Goal: Task Accomplishment & Management: Manage account settings

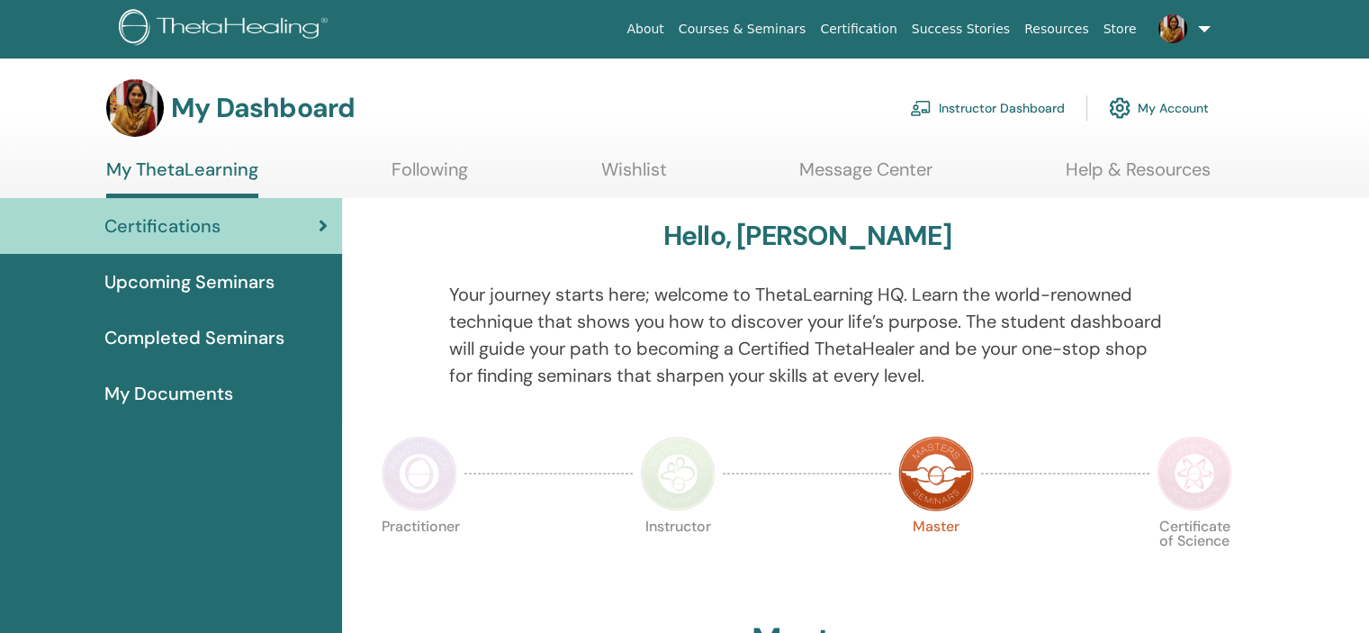
click at [983, 104] on link "Instructor Dashboard" at bounding box center [987, 108] width 155 height 40
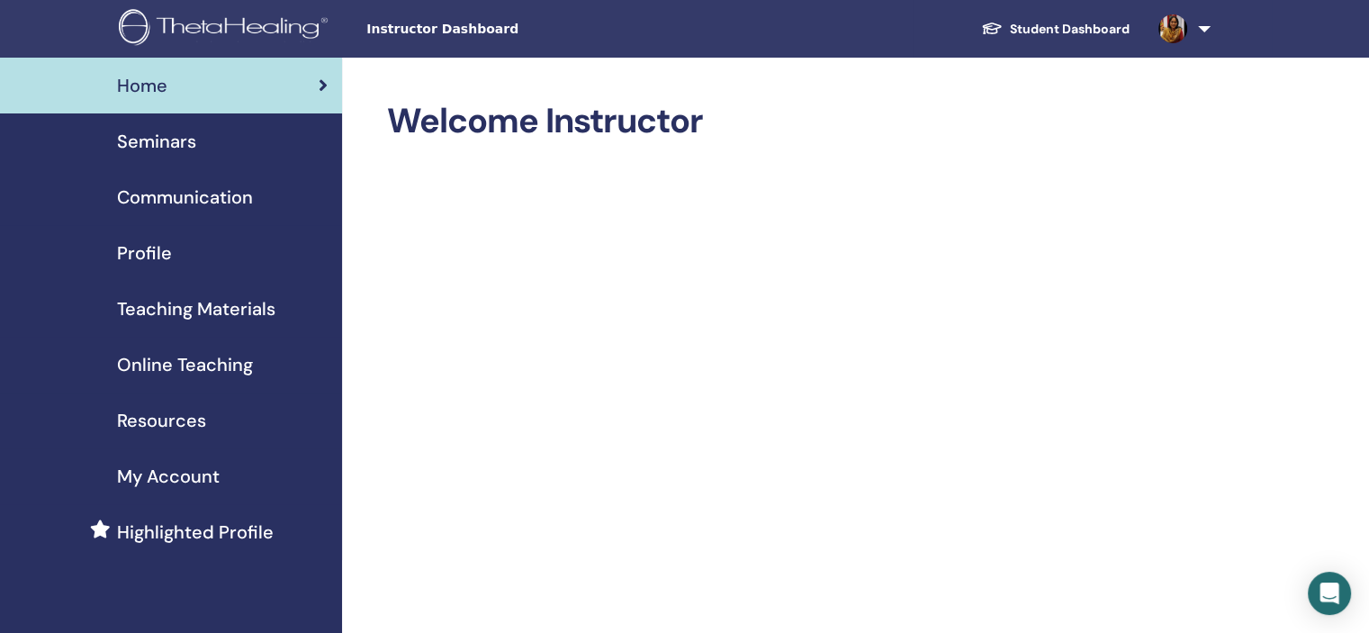
click at [217, 307] on span "Teaching Materials" at bounding box center [196, 308] width 158 height 27
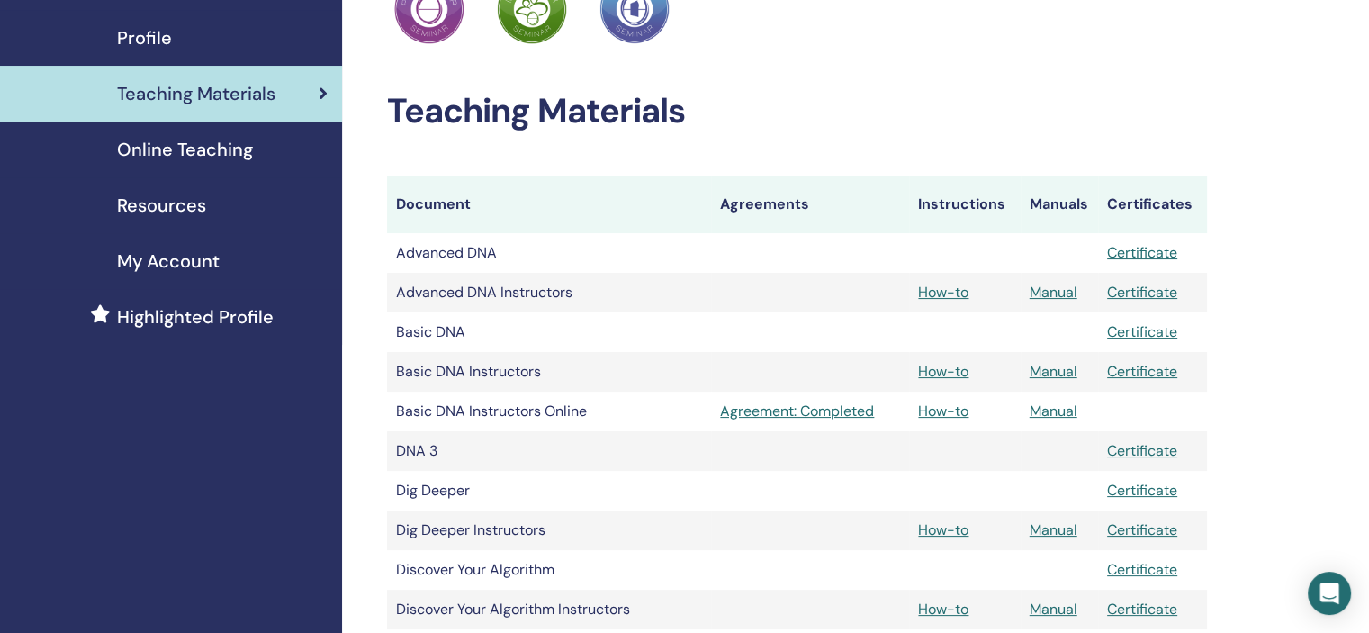
scroll to position [218, 0]
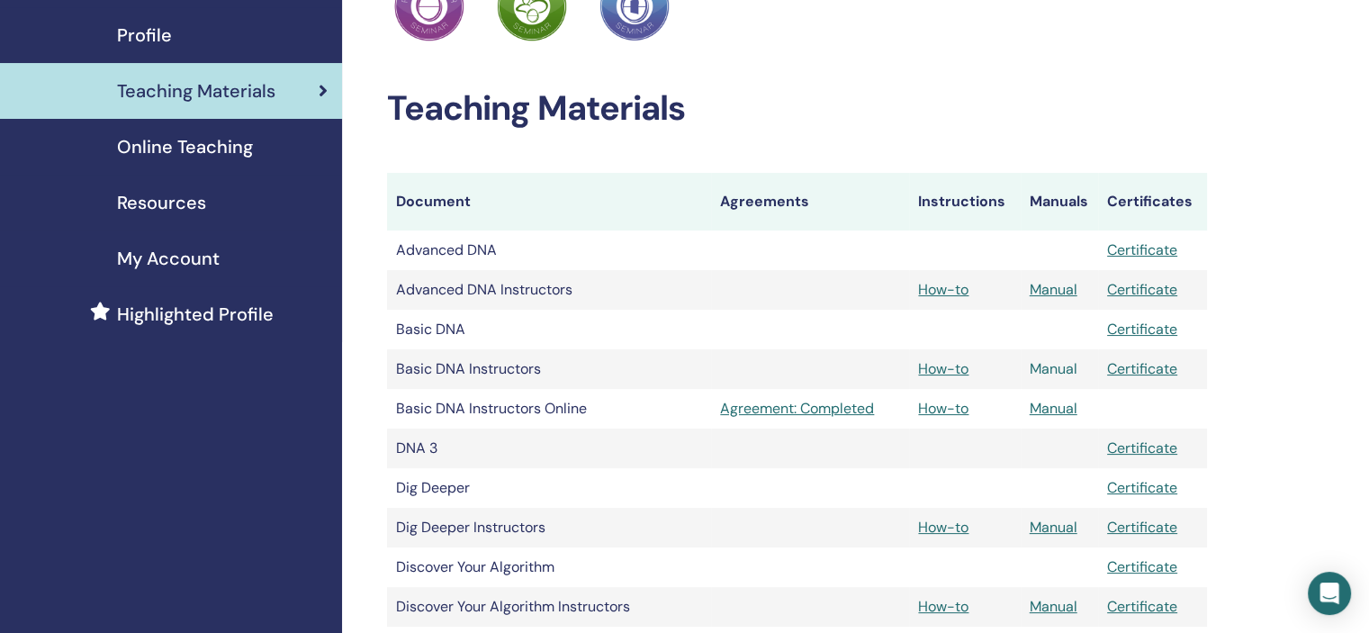
click at [1062, 366] on link "Manual" at bounding box center [1054, 368] width 48 height 19
